Goal: Use online tool/utility: Utilize a website feature to perform a specific function

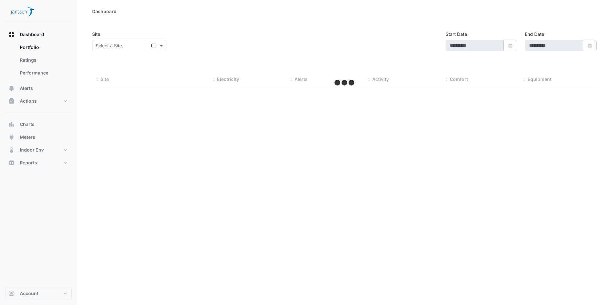
type input "**********"
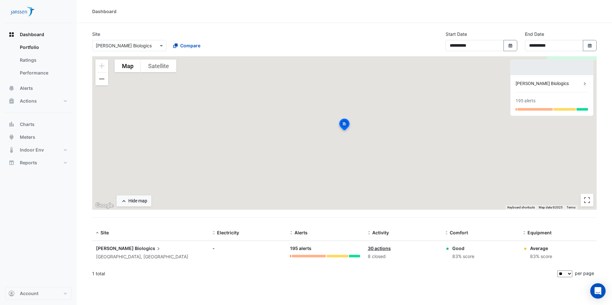
click at [135, 249] on span "Biologics" at bounding box center [148, 248] width 27 height 7
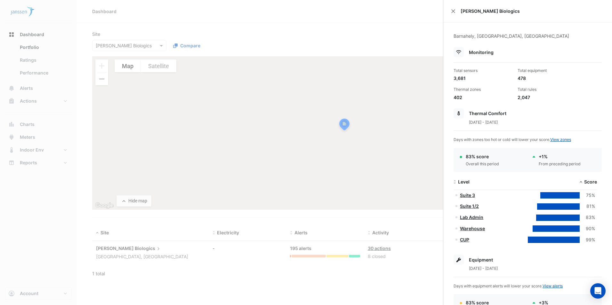
click at [50, 96] on ngb-offcanvas-backdrop at bounding box center [306, 152] width 612 height 305
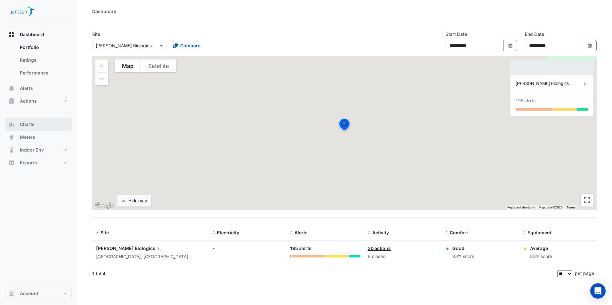
click at [34, 124] on span "Charts" at bounding box center [27, 124] width 15 height 6
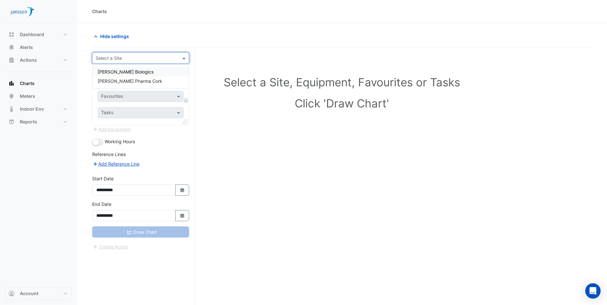
click at [130, 60] on input "text" at bounding box center [134, 58] width 77 height 7
click at [131, 74] on span "[PERSON_NAME] Biologics" at bounding box center [126, 71] width 56 height 5
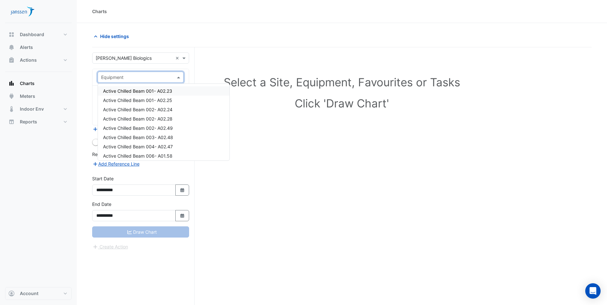
click at [178, 78] on span at bounding box center [179, 77] width 8 height 7
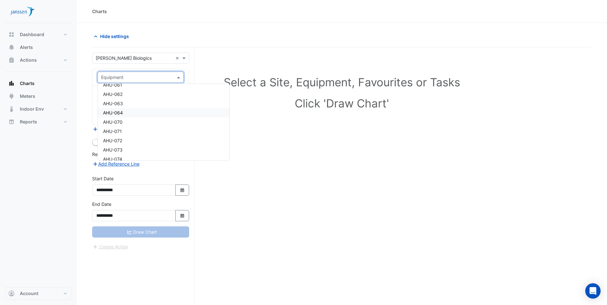
scroll to position [768, 0]
click at [119, 114] on span "AHU-070" at bounding box center [113, 111] width 20 height 5
click at [168, 97] on input "text" at bounding box center [137, 97] width 72 height 7
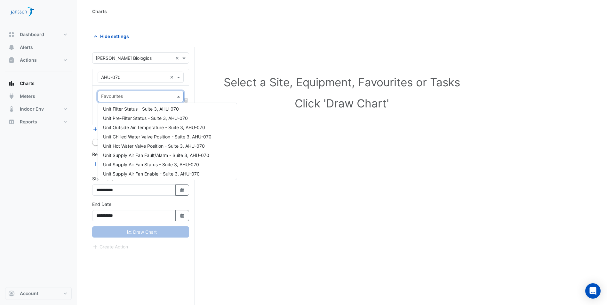
scroll to position [0, 0]
click at [94, 100] on div "Favourites Tasks" at bounding box center [141, 105] width 96 height 39
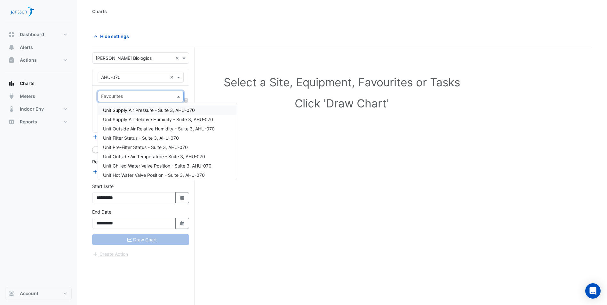
click at [180, 94] on span at bounding box center [179, 96] width 8 height 7
click at [150, 110] on span "Unit Supply Air Pressure - Suite 3, AHU-070" at bounding box center [149, 110] width 92 height 5
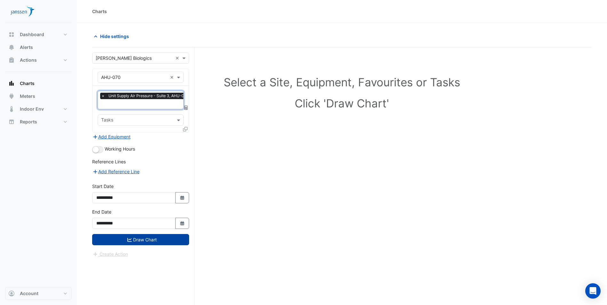
click at [158, 235] on button "Draw Chart" at bounding box center [140, 239] width 97 height 11
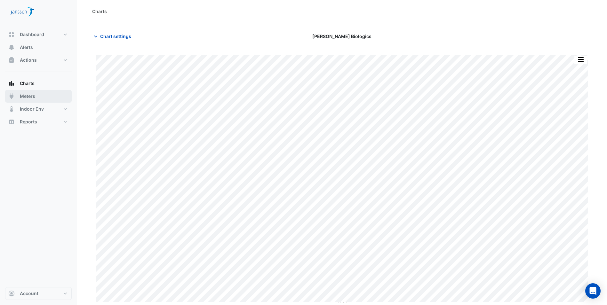
click at [26, 98] on span "Meters" at bounding box center [27, 96] width 15 height 6
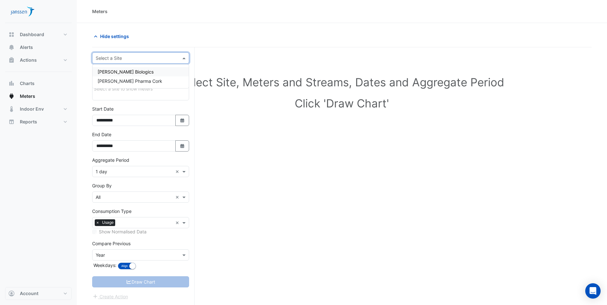
click at [146, 60] on input "text" at bounding box center [134, 58] width 77 height 7
click at [144, 71] on div "[PERSON_NAME] Biologics" at bounding box center [141, 71] width 96 height 9
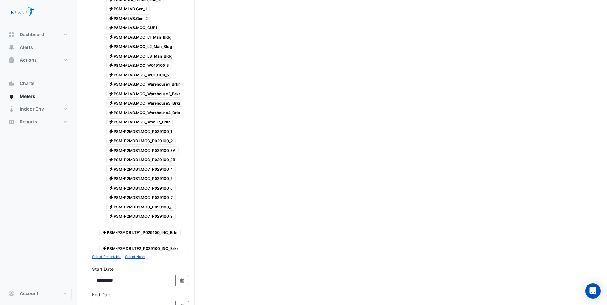
scroll to position [32, 0]
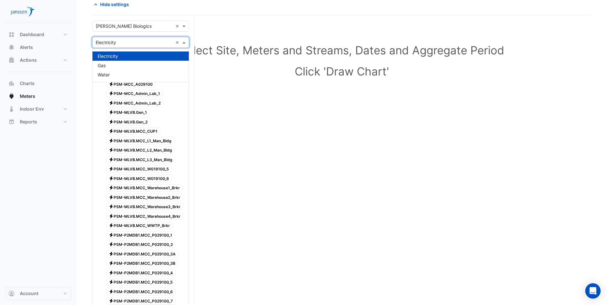
click at [185, 43] on span at bounding box center [185, 42] width 8 height 7
click at [177, 65] on div "Gas" at bounding box center [141, 65] width 96 height 9
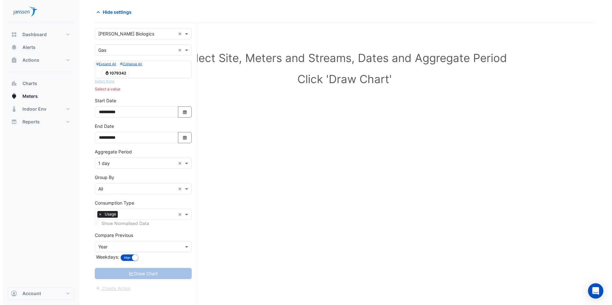
scroll to position [0, 0]
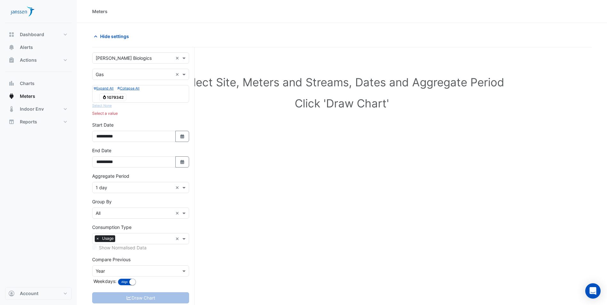
click at [107, 98] on span "Gas 1079342" at bounding box center [112, 97] width 27 height 8
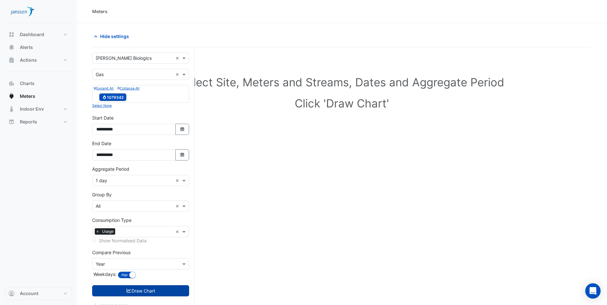
click at [126, 290] on icon "submit" at bounding box center [129, 291] width 6 height 4
